Goal: Task Accomplishment & Management: Manage account settings

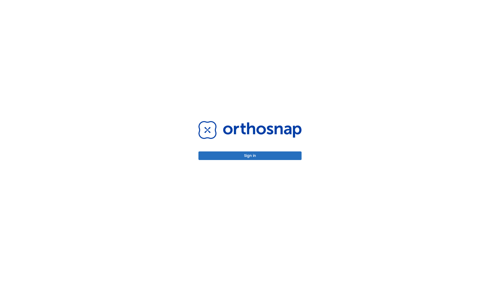
click at [250, 156] on button "Sign in" at bounding box center [249, 156] width 103 height 9
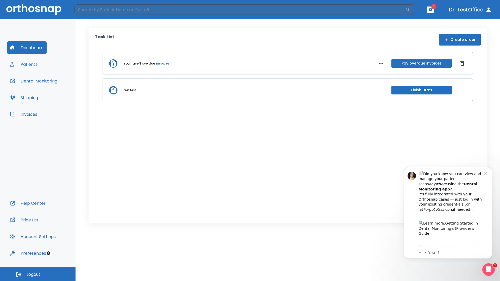
click at [38, 274] on span "Logout" at bounding box center [34, 275] width 14 height 6
